Goal: Navigation & Orientation: Find specific page/section

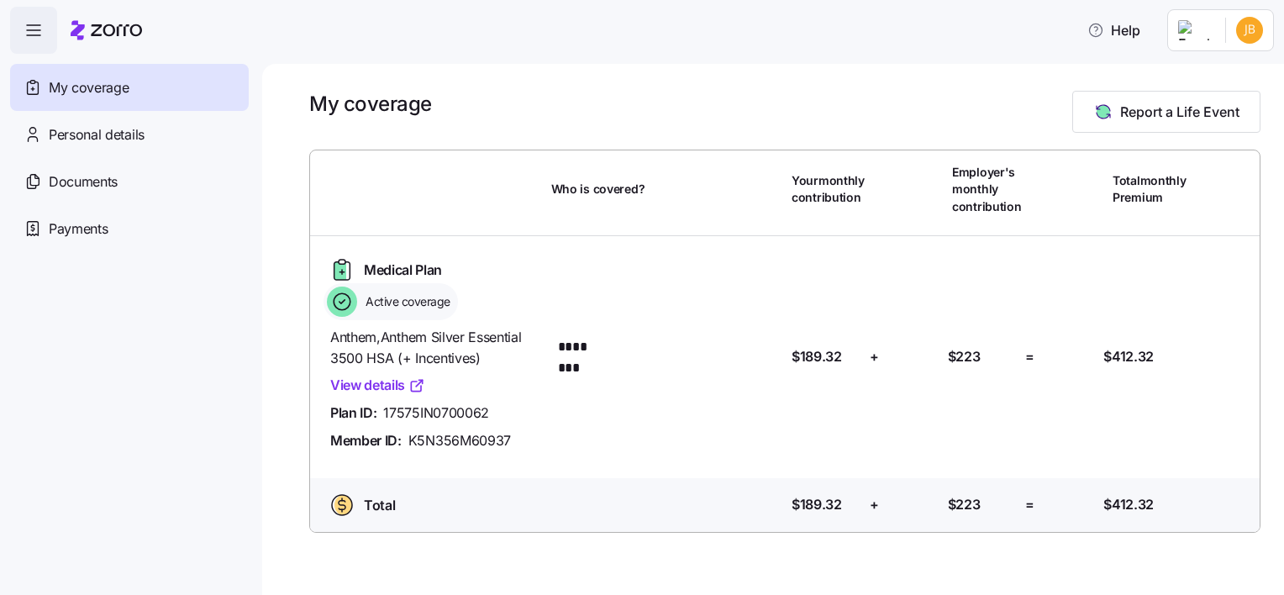
click at [61, 96] on span "My coverage" at bounding box center [89, 87] width 80 height 21
click at [145, 131] on div "Personal details" at bounding box center [129, 134] width 239 height 47
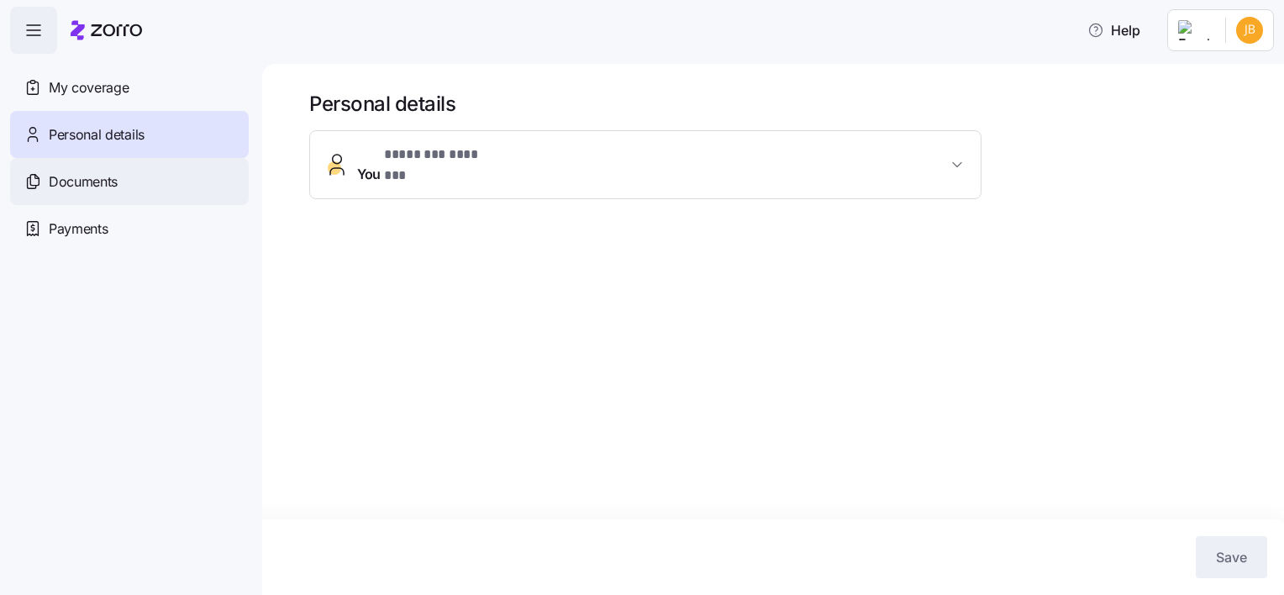
click at [82, 182] on span "Documents" at bounding box center [83, 181] width 69 height 21
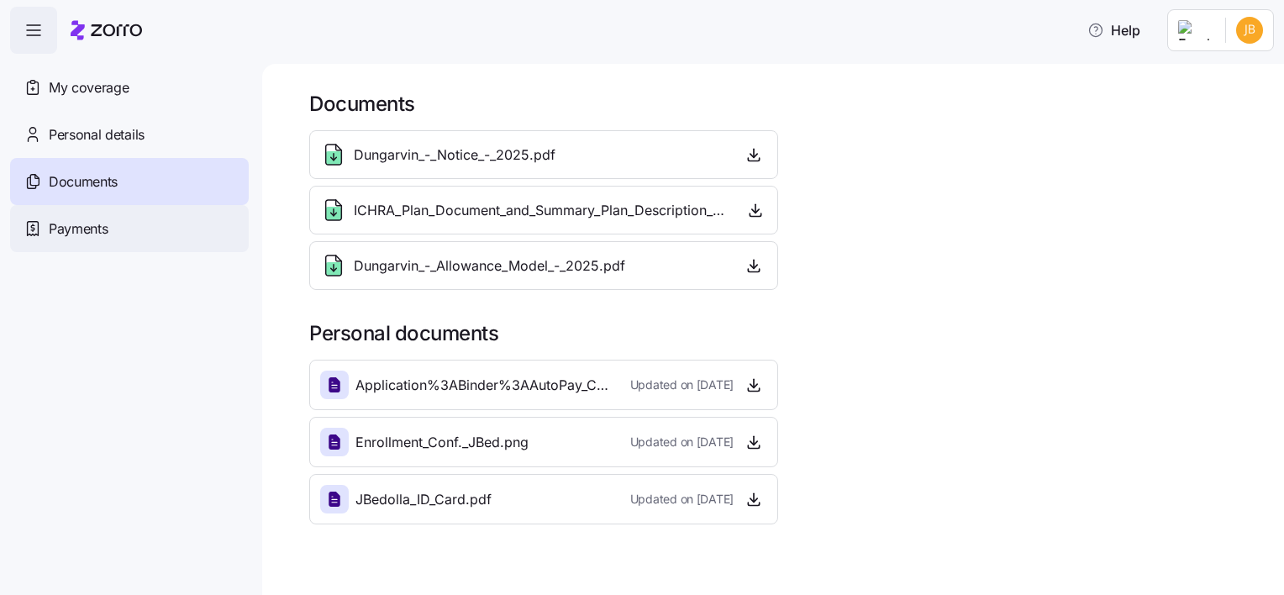
click at [67, 229] on span "Payments" at bounding box center [78, 229] width 59 height 21
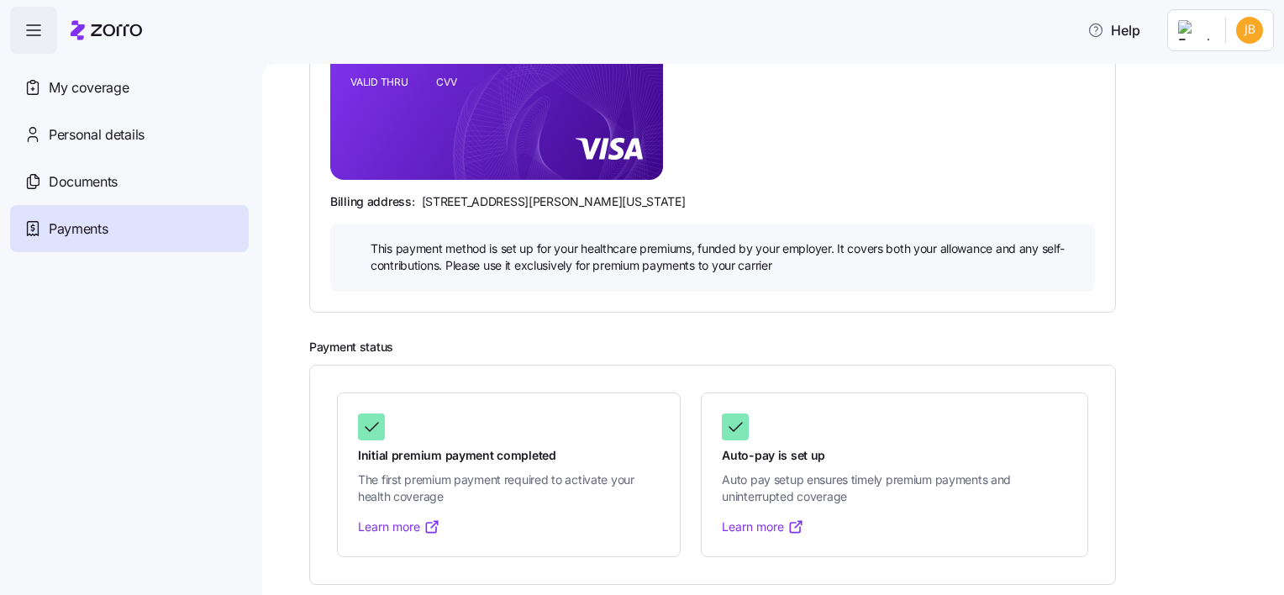
scroll to position [352, 0]
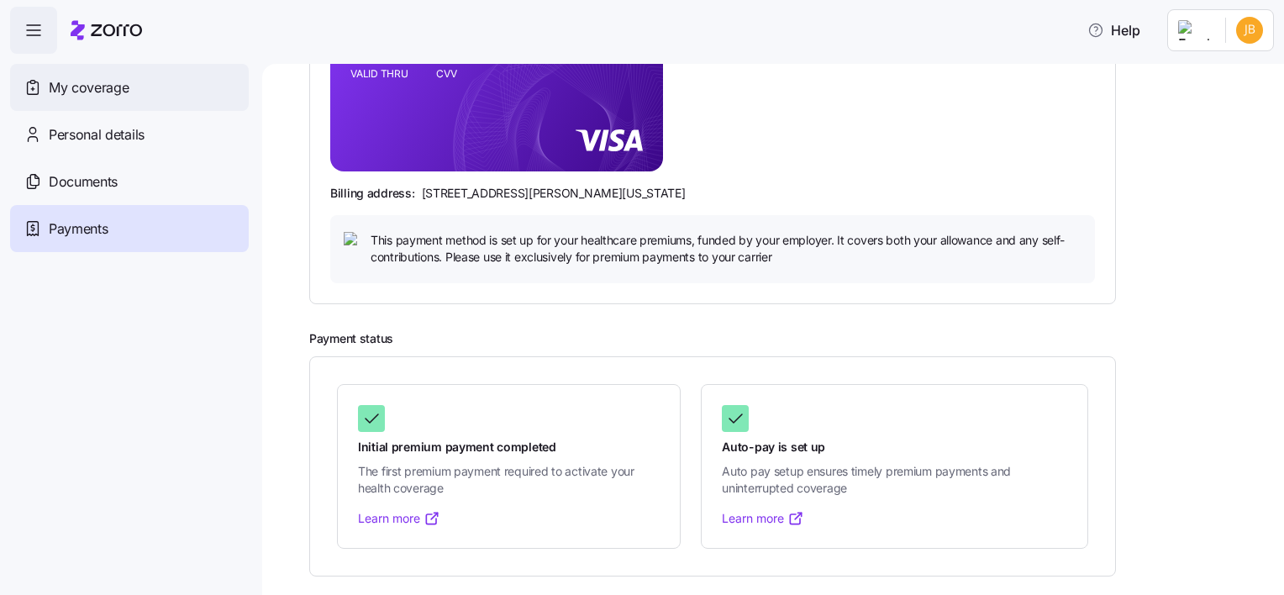
click at [55, 102] on div "My coverage" at bounding box center [129, 87] width 239 height 47
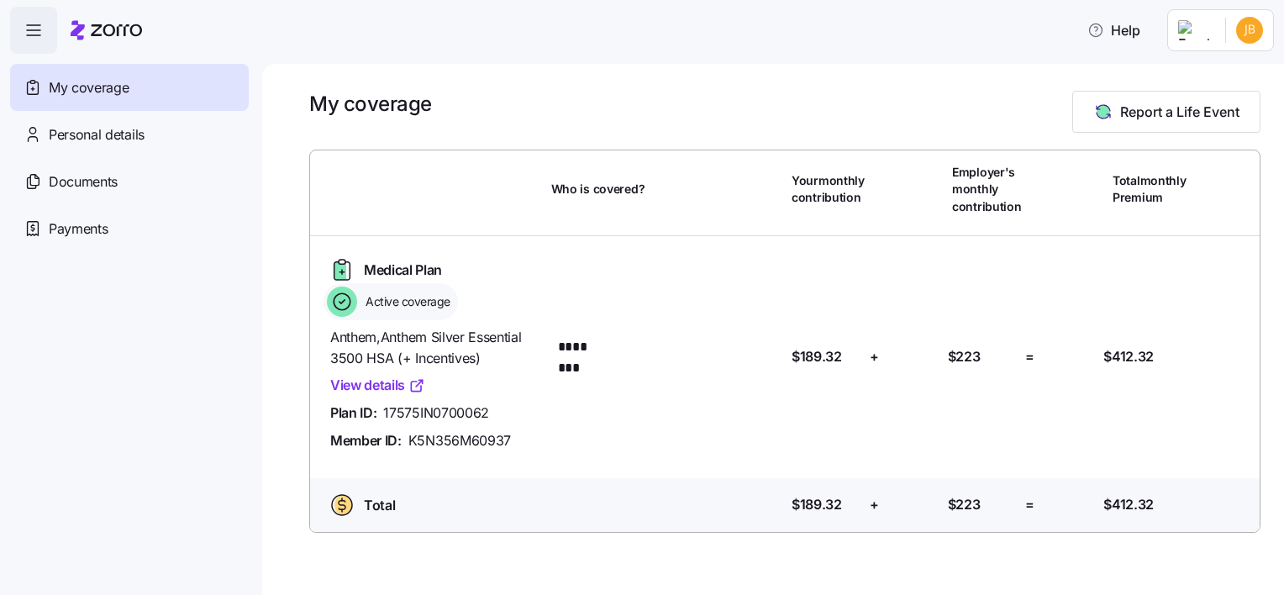
click at [41, 34] on icon "button" at bounding box center [34, 30] width 20 height 20
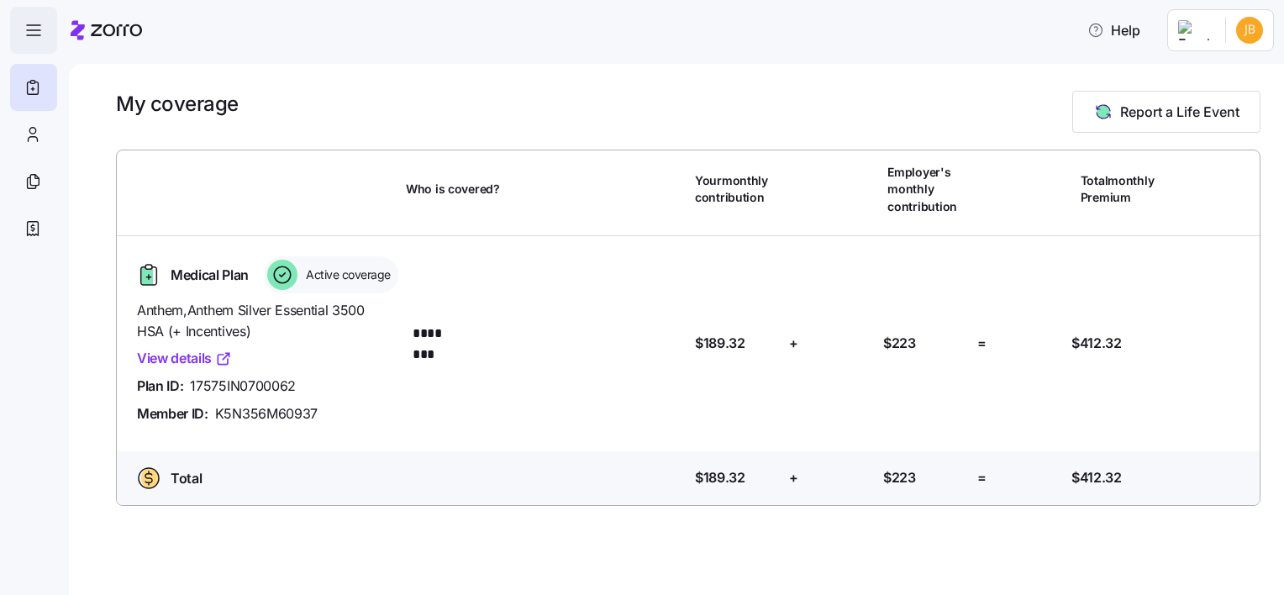
click at [41, 34] on icon "button" at bounding box center [34, 30] width 20 height 20
